Goal: Task Accomplishment & Management: Manage account settings

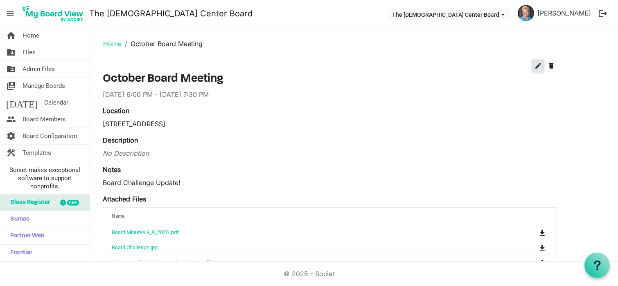
click at [538, 68] on span "edit" at bounding box center [537, 65] width 7 height 7
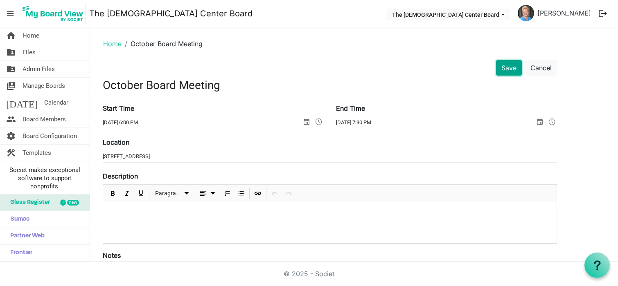
click at [501, 72] on button "Save" at bounding box center [509, 68] width 26 height 16
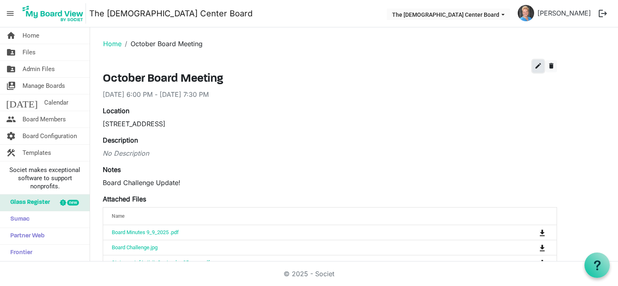
click at [541, 62] on button "edit" at bounding box center [537, 66] width 11 height 12
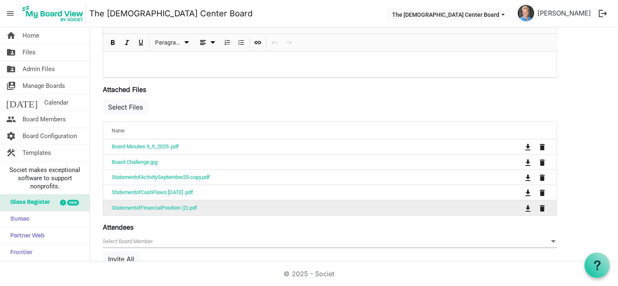
scroll to position [242, 0]
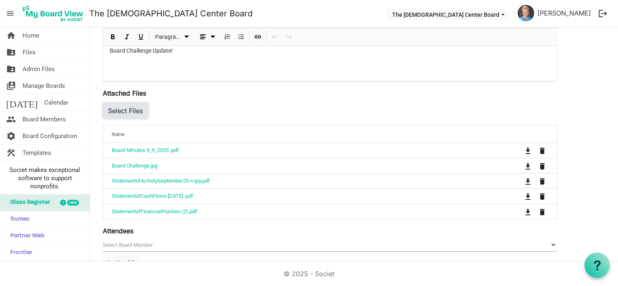
click at [137, 107] on button "Select Files" at bounding box center [125, 111] width 45 height 16
click at [134, 111] on button "Select Files" at bounding box center [125, 111] width 45 height 16
click at [33, 54] on span "Files" at bounding box center [29, 52] width 13 height 16
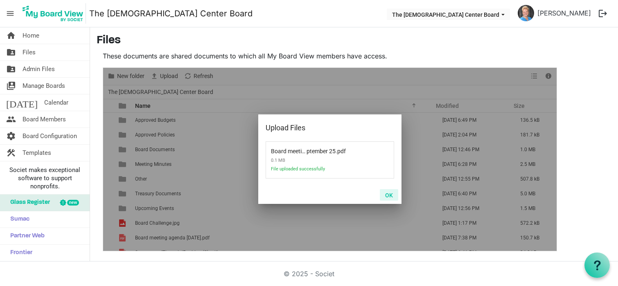
click at [390, 197] on button "OK" at bounding box center [389, 194] width 18 height 11
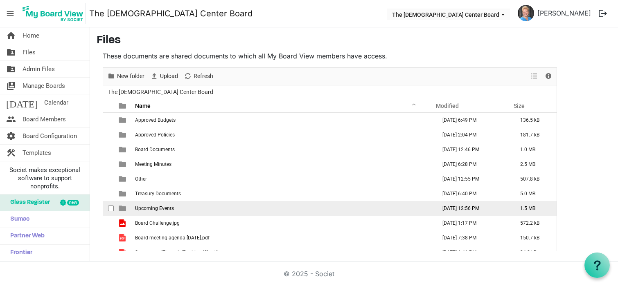
scroll to position [9, 0]
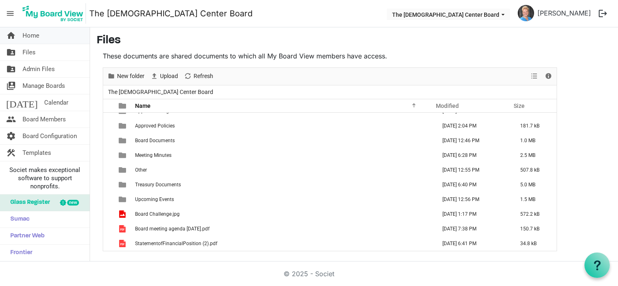
click at [32, 38] on span "Home" at bounding box center [31, 35] width 17 height 16
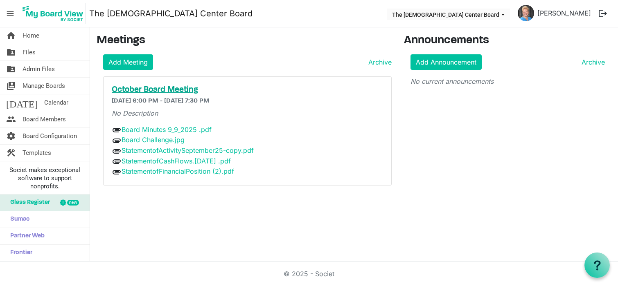
click at [184, 88] on h5 "October Board Meeting" at bounding box center [247, 90] width 271 height 10
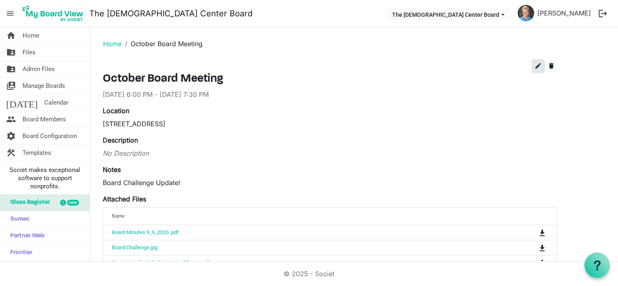
click at [539, 63] on span "edit" at bounding box center [537, 65] width 7 height 7
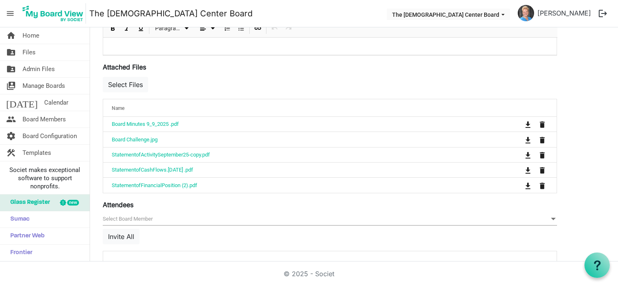
scroll to position [270, 0]
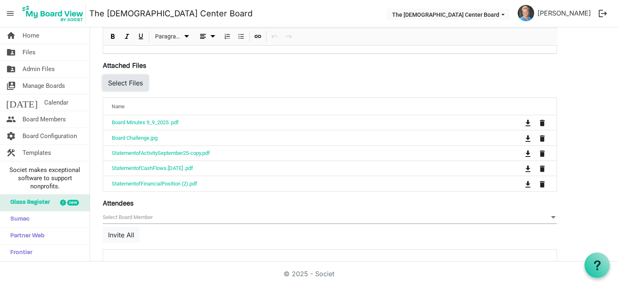
click at [119, 84] on button "Select Files" at bounding box center [125, 83] width 45 height 16
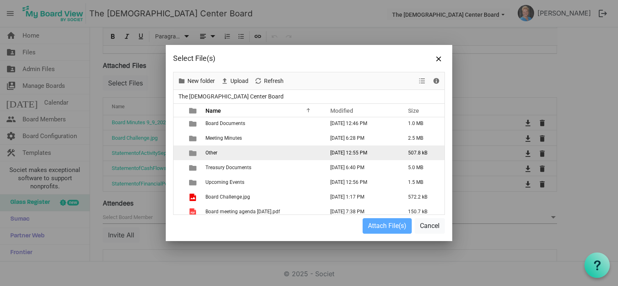
scroll to position [50, 0]
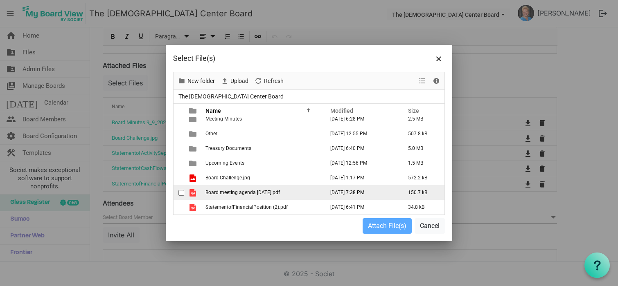
click at [242, 191] on span "Board meeting agenda [DATE].pdf" at bounding box center [242, 193] width 74 height 6
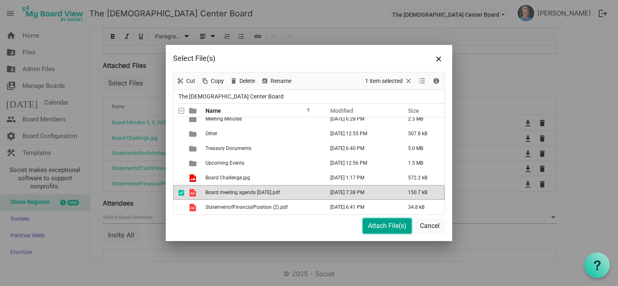
click at [378, 227] on button "Attach File(s)" at bounding box center [386, 226] width 49 height 16
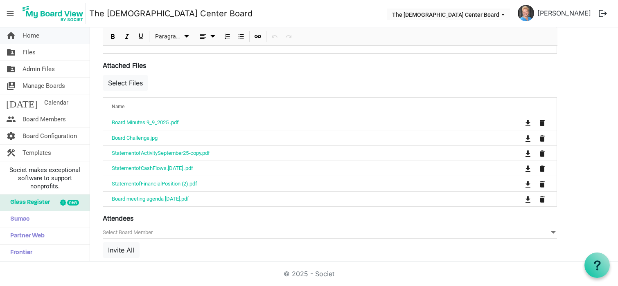
click at [25, 37] on span "Home" at bounding box center [31, 35] width 17 height 16
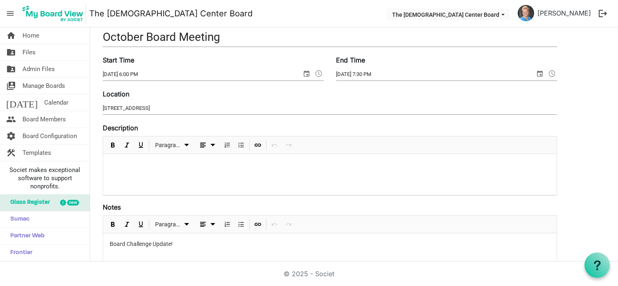
scroll to position [0, 0]
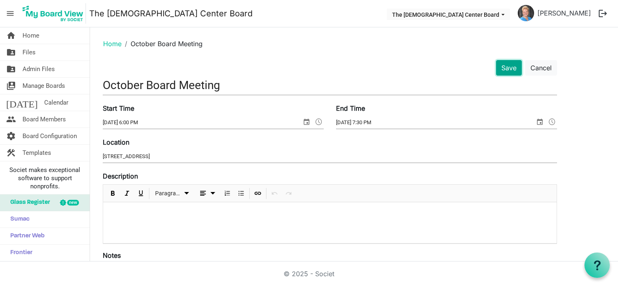
click at [511, 67] on button "Save" at bounding box center [509, 68] width 26 height 16
